Goal: Find specific page/section: Find specific page/section

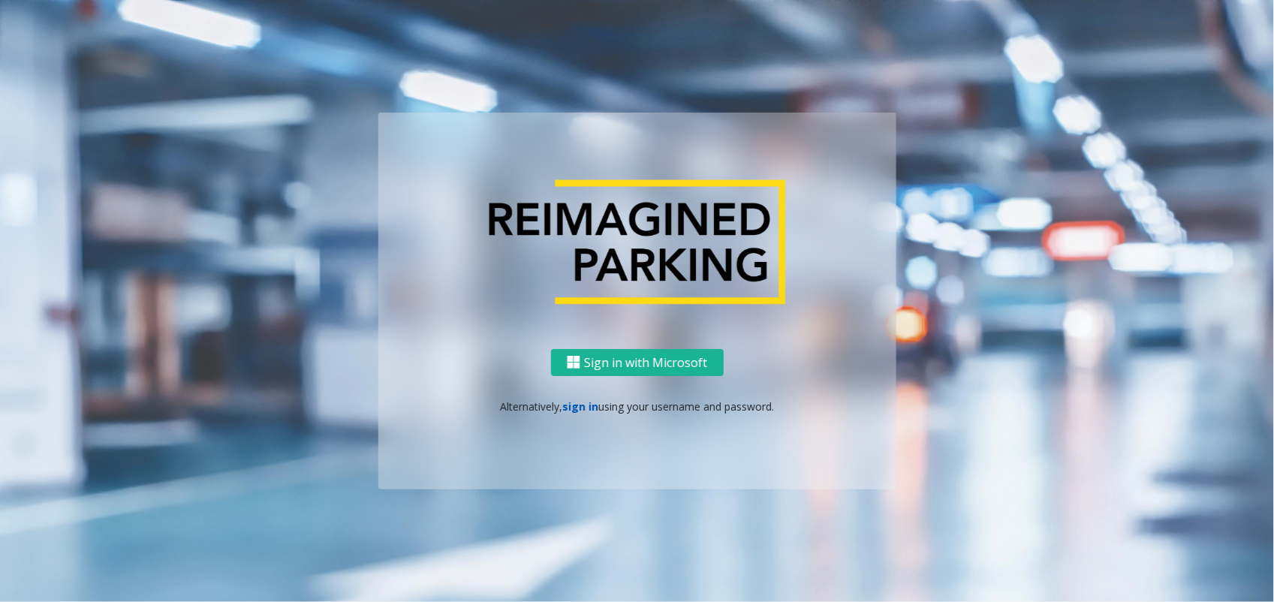
click at [582, 407] on link "sign in" at bounding box center [580, 406] width 36 height 14
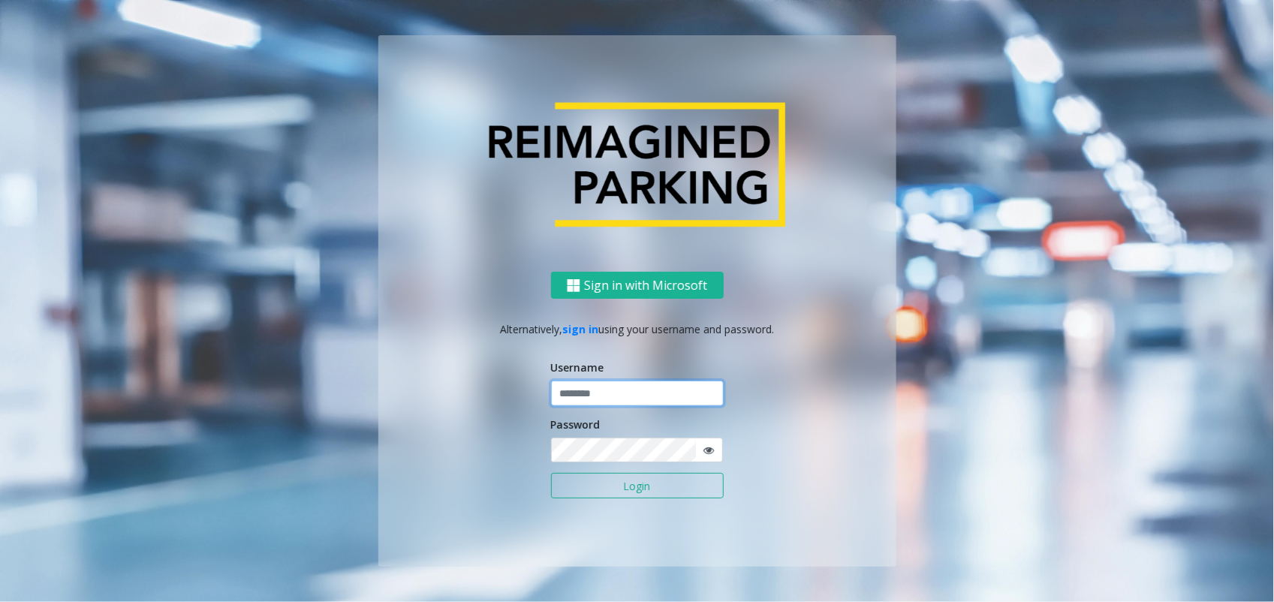
click at [603, 395] on input "text" at bounding box center [637, 394] width 173 height 26
type input "*******"
click at [551, 473] on button "Login" at bounding box center [637, 486] width 173 height 26
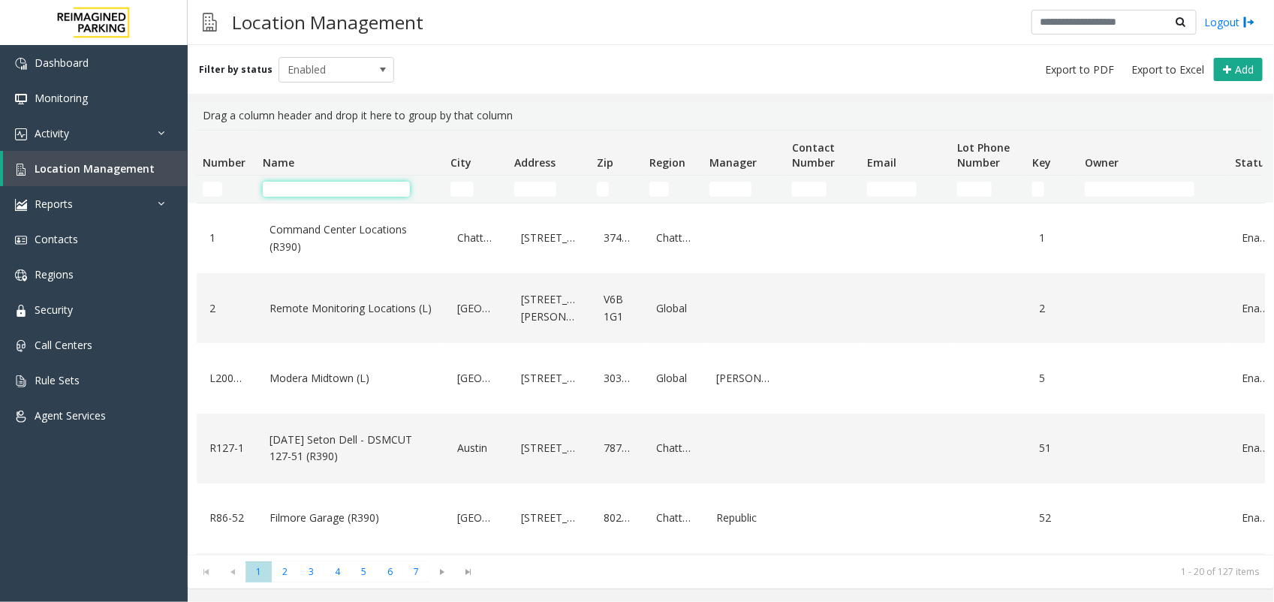
click at [349, 189] on input "Name Filter" at bounding box center [336, 189] width 147 height 15
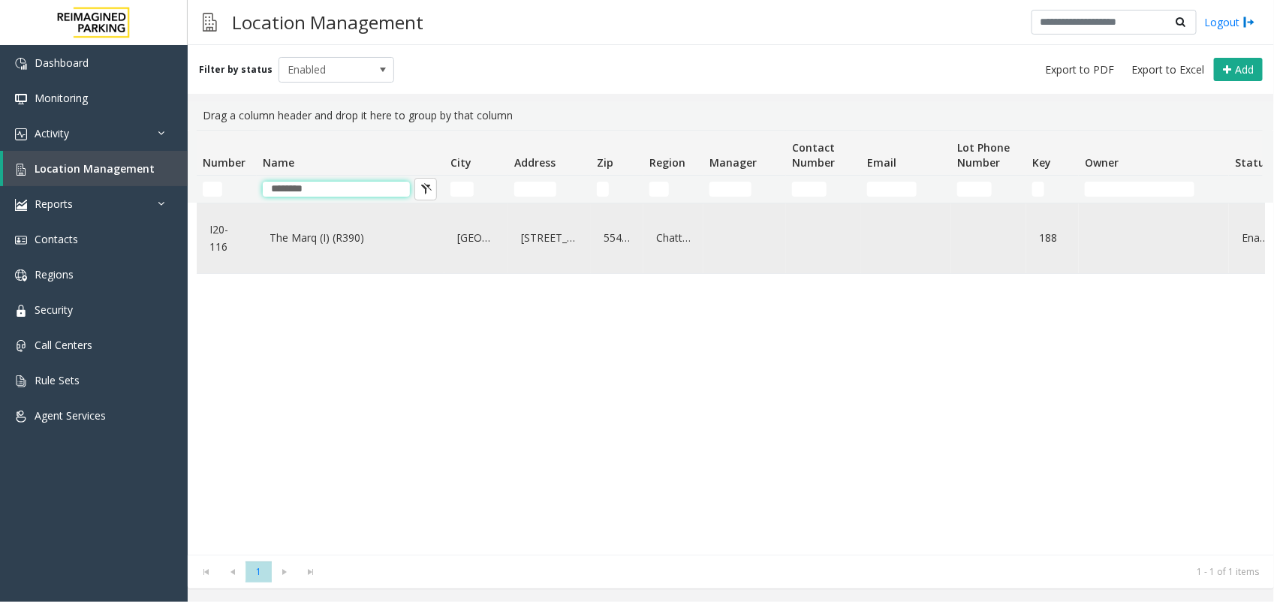
type input "********"
click at [342, 238] on link "The Marq (I) (R390)" at bounding box center [351, 238] width 170 height 24
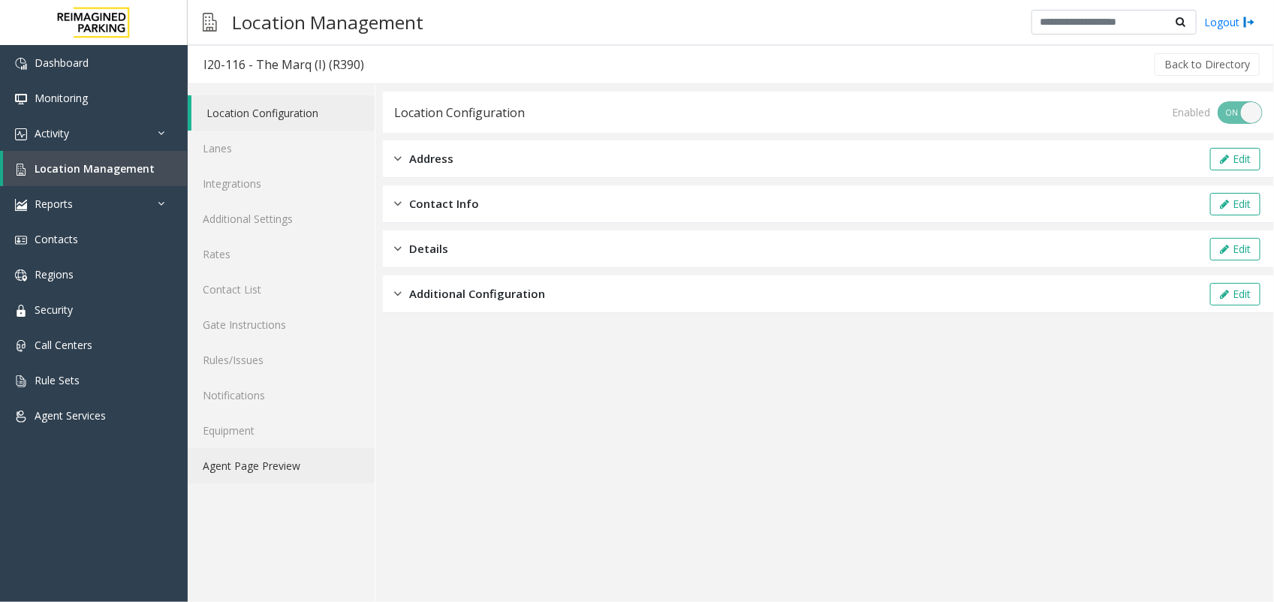
click at [283, 458] on link "Agent Page Preview" at bounding box center [281, 465] width 187 height 35
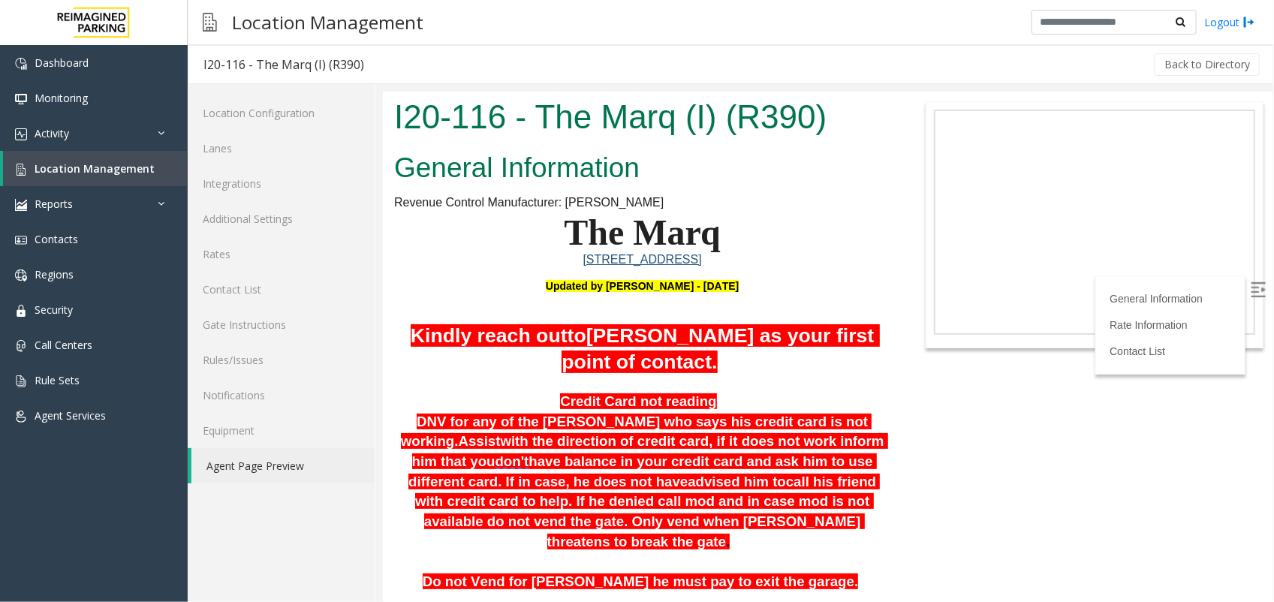
scroll to position [1314, 0]
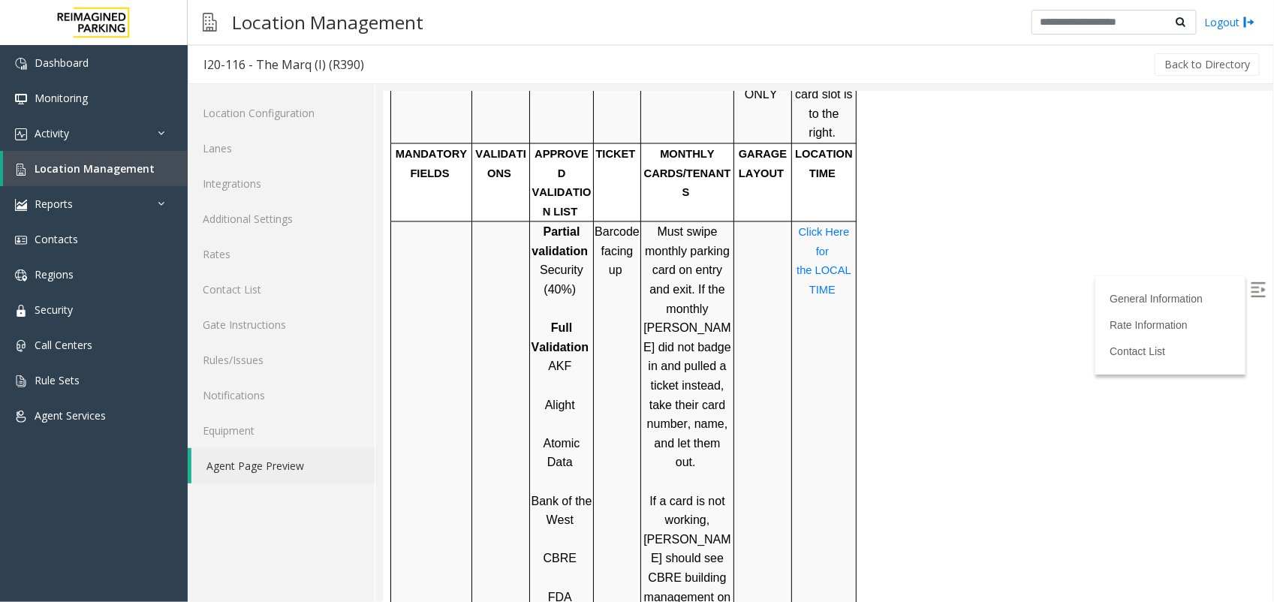
click at [581, 434] on p "Atomic Data" at bounding box center [561, 453] width 62 height 38
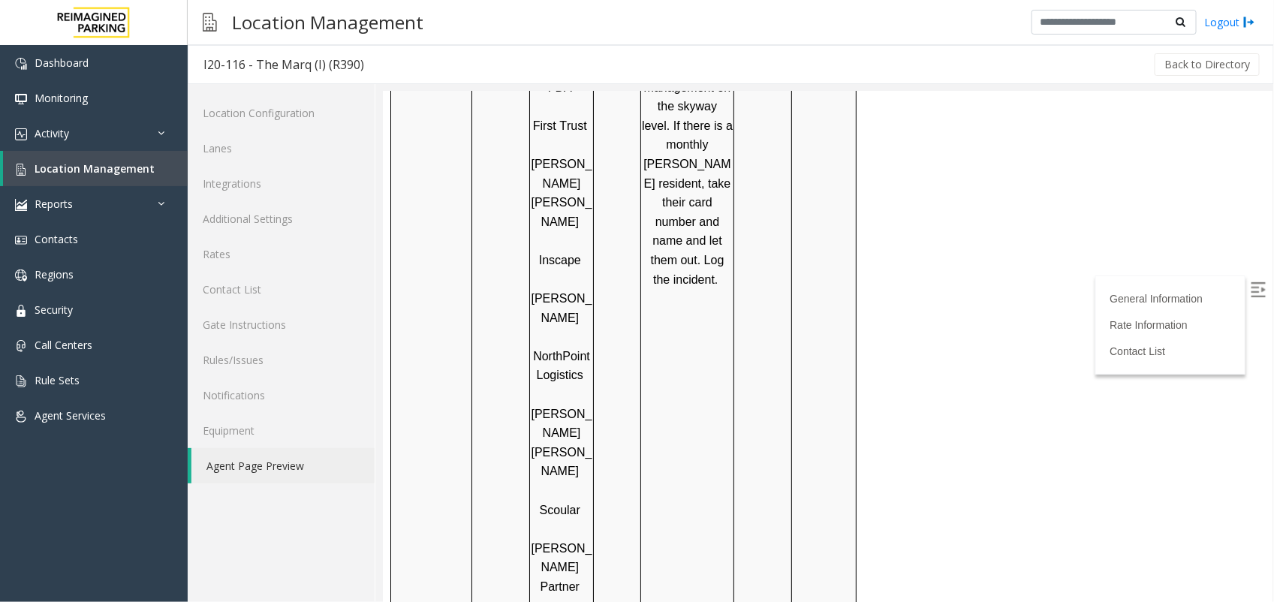
scroll to position [1248, 0]
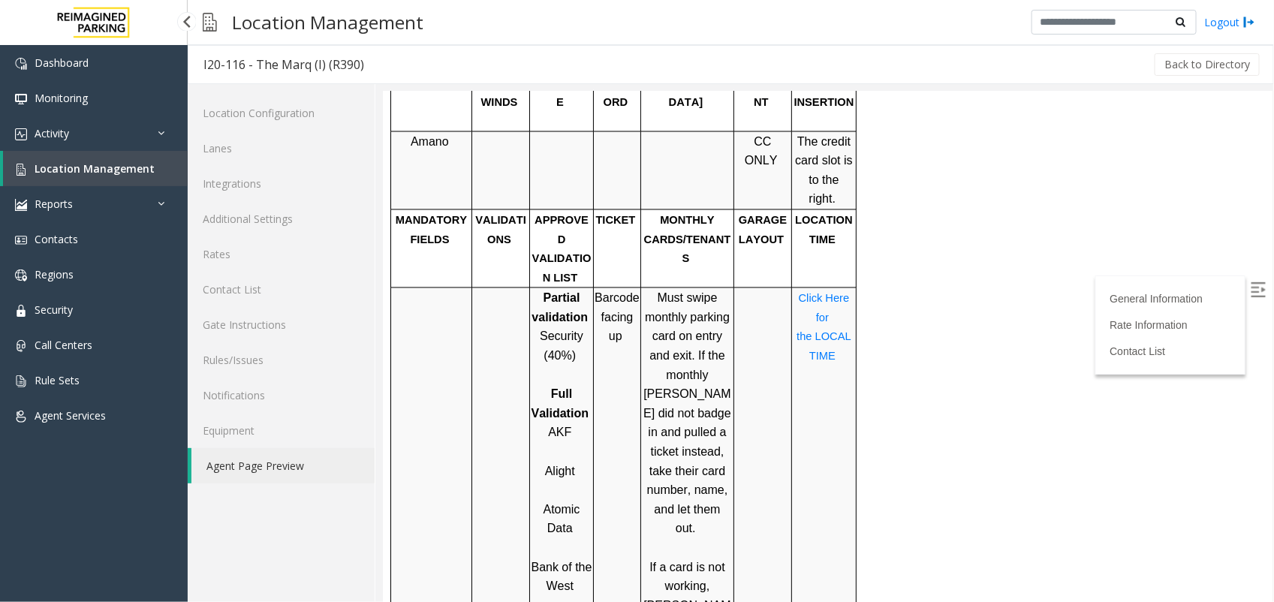
click at [103, 166] on span "Location Management" at bounding box center [95, 168] width 120 height 14
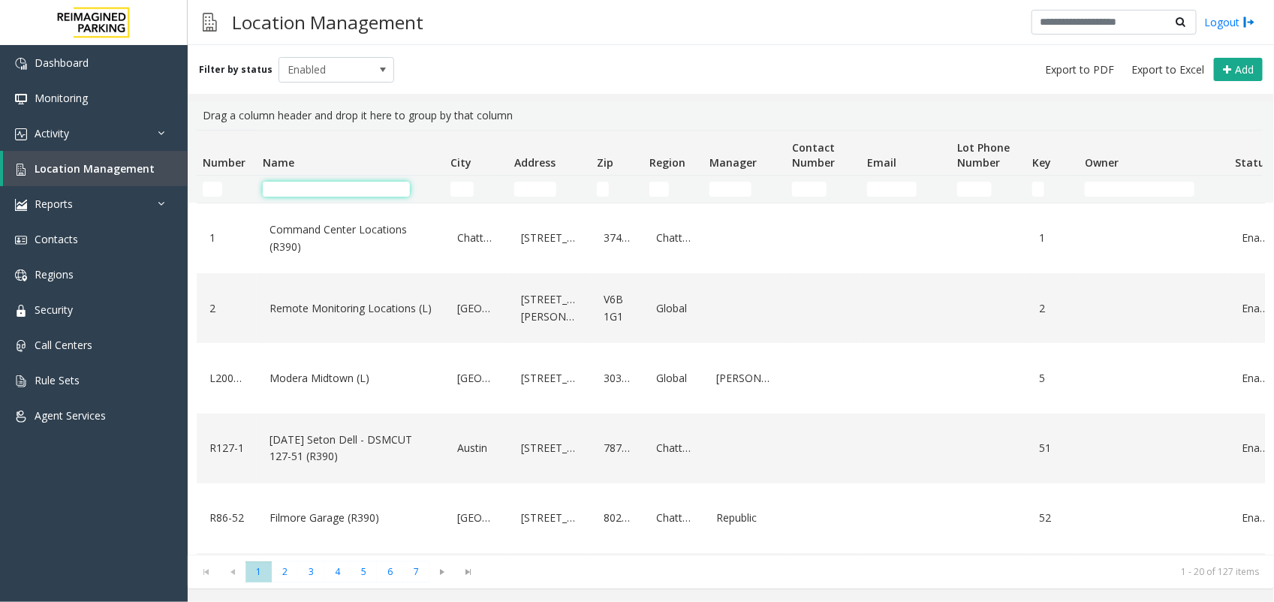
click at [328, 188] on input "Name Filter" at bounding box center [336, 189] width 147 height 15
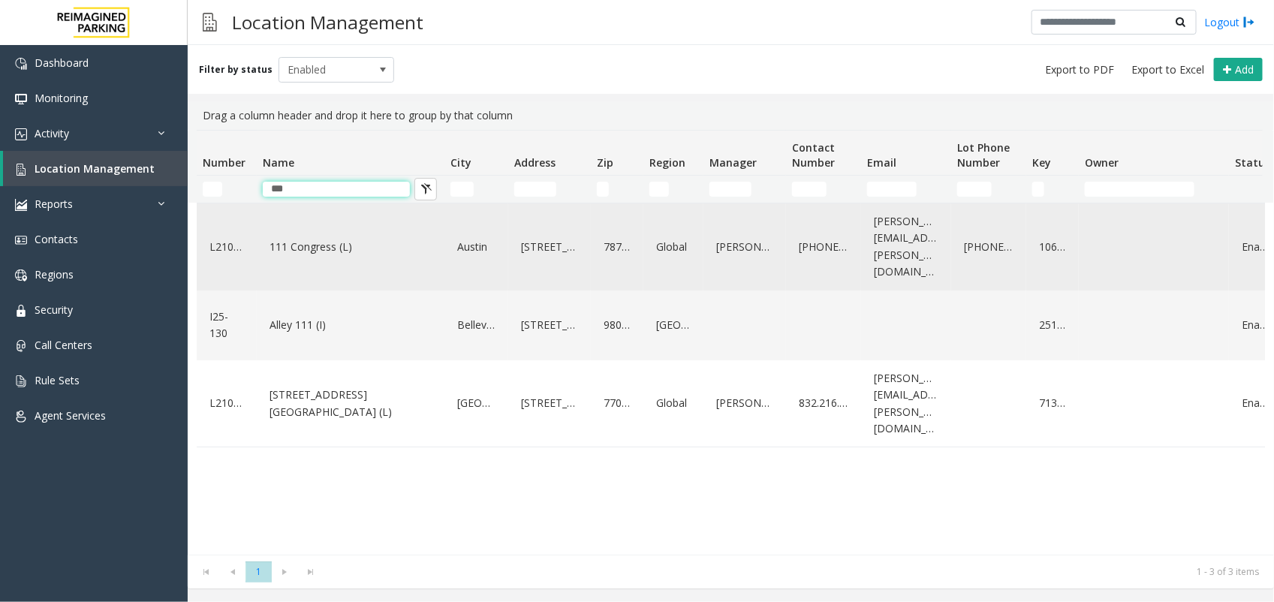
type input "***"
click at [315, 237] on link "111 Congress (L)" at bounding box center [351, 247] width 170 height 24
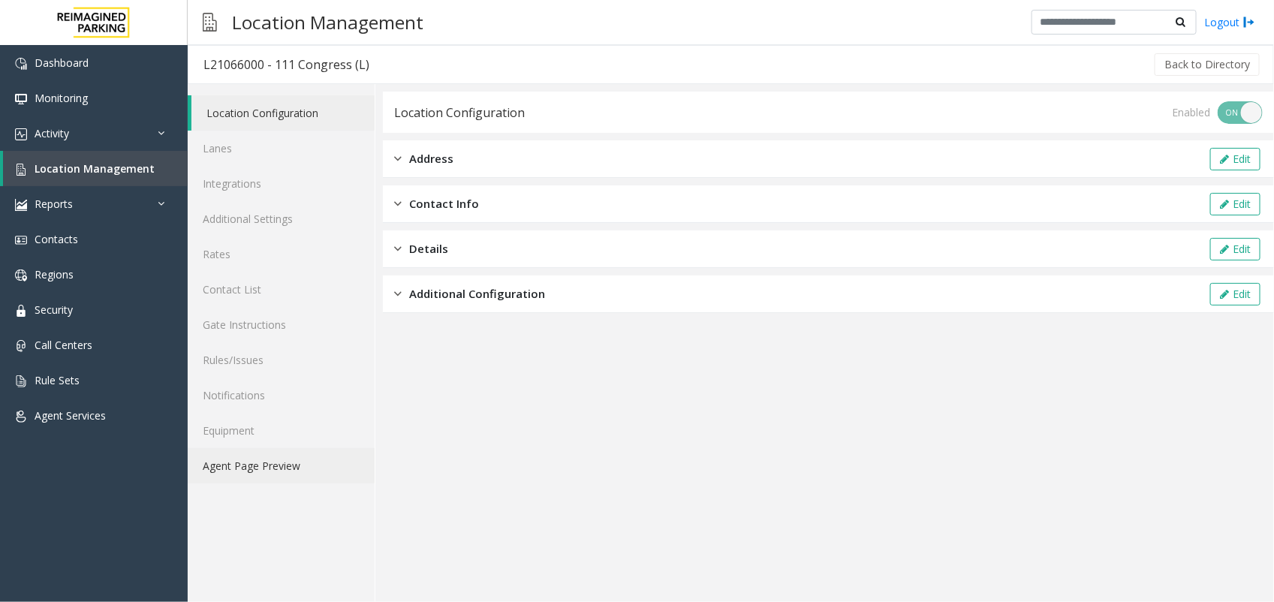
click at [257, 468] on link "Agent Page Preview" at bounding box center [281, 465] width 187 height 35
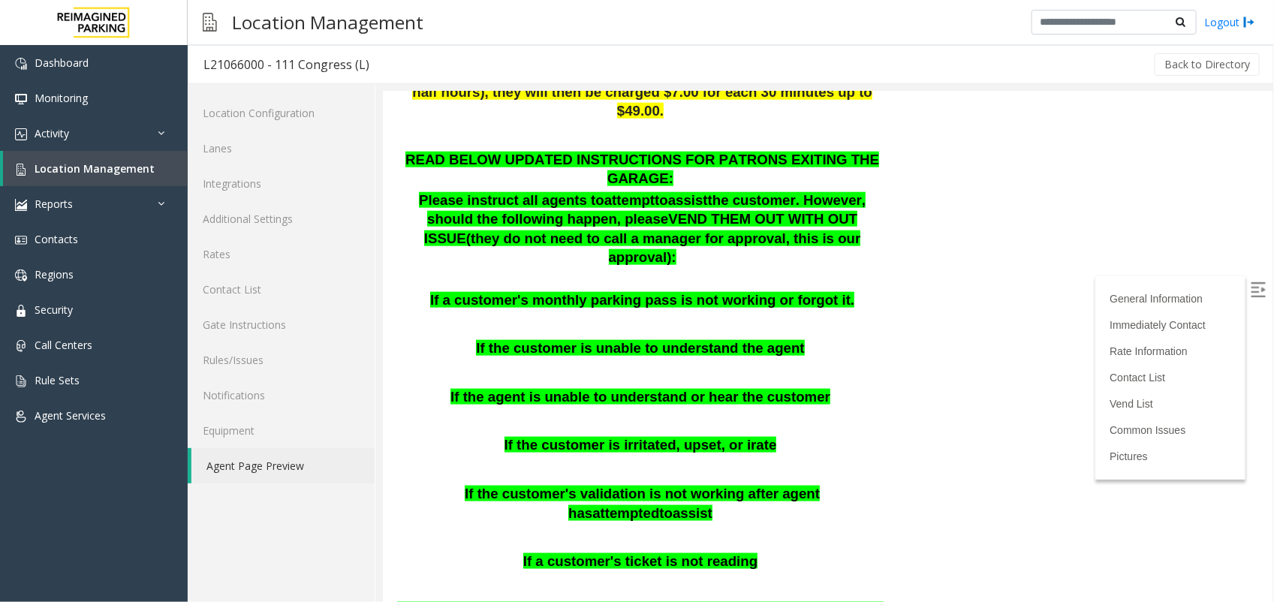
scroll to position [845, 0]
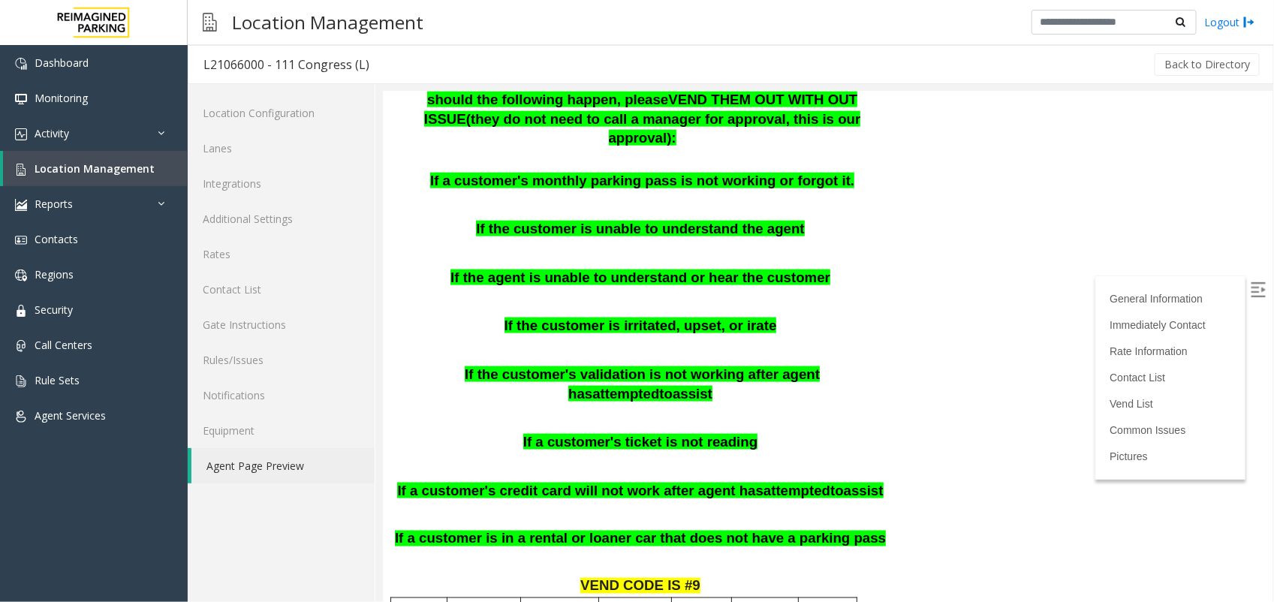
click at [698, 365] on p "If the customer's validation is not working after agent has attempted to assist" at bounding box center [641, 384] width 496 height 38
